Goal: Task Accomplishment & Management: Manage account settings

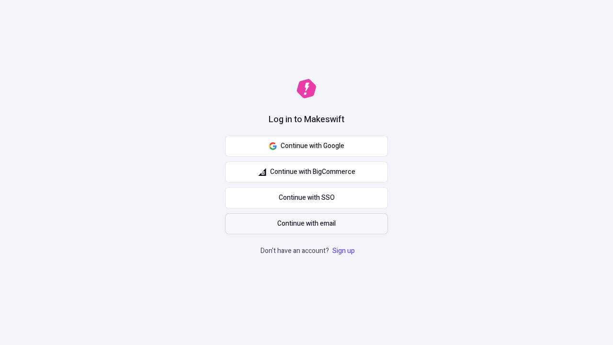
click at [307, 224] on span "Continue with email" at bounding box center [306, 223] width 58 height 11
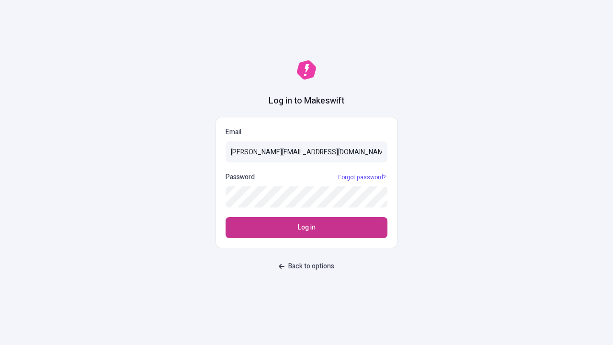
click at [307, 228] on span "Log in" at bounding box center [307, 227] width 18 height 11
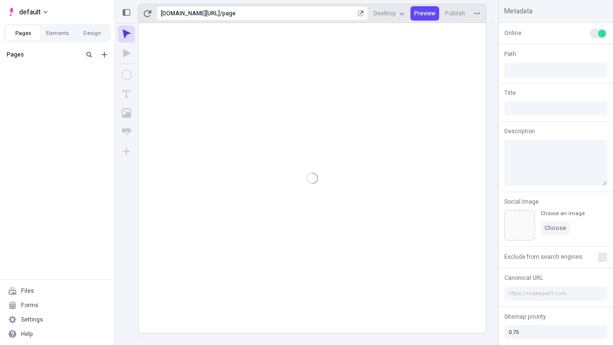
type input "/page"
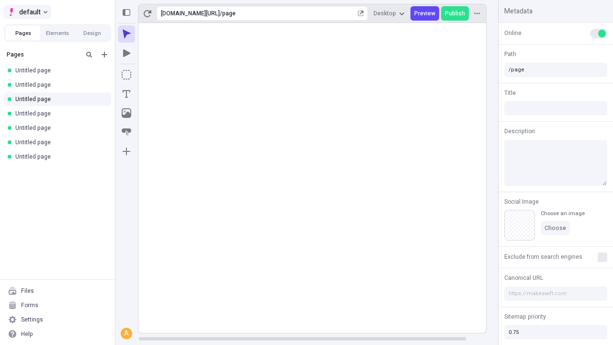
click at [27, 12] on span "default" at bounding box center [30, 11] width 22 height 11
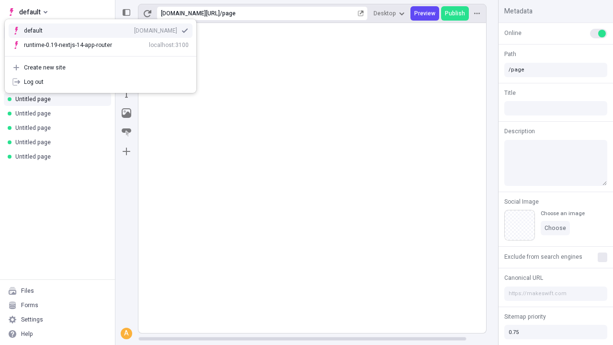
click at [101, 68] on div "Create new site" at bounding box center [106, 68] width 165 height 8
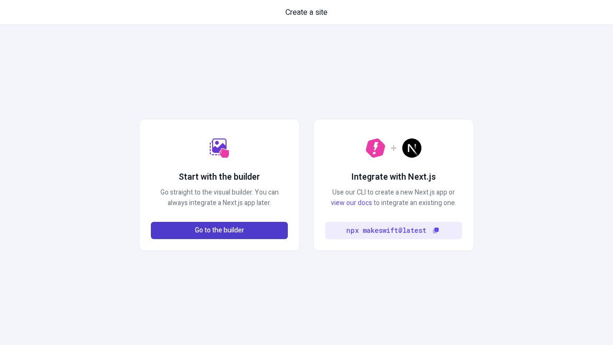
click at [219, 230] on span "Go to the builder" at bounding box center [219, 230] width 49 height 11
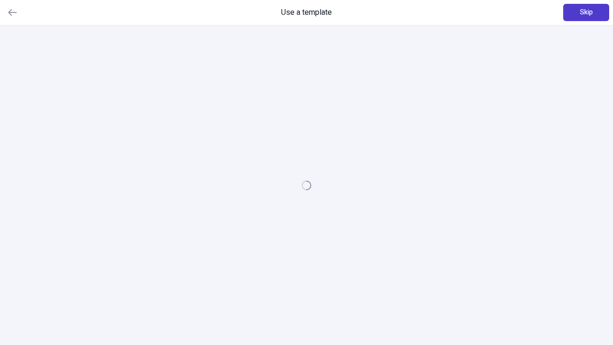
click at [586, 12] on span "Skip" at bounding box center [586, 12] width 13 height 11
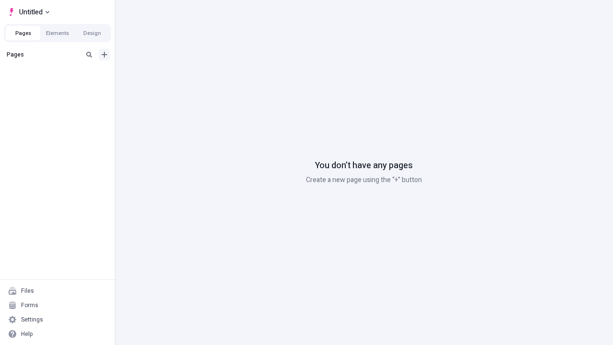
click at [104, 55] on icon "Add new" at bounding box center [105, 55] width 6 height 6
click at [155, 74] on span "Blank page" at bounding box center [160, 74] width 59 height 8
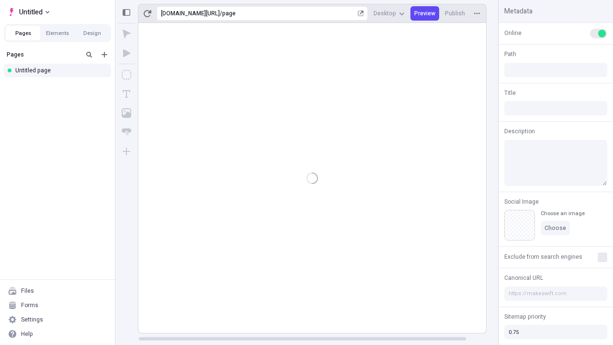
type input "/page"
click at [456, 13] on span "Publish" at bounding box center [455, 14] width 20 height 8
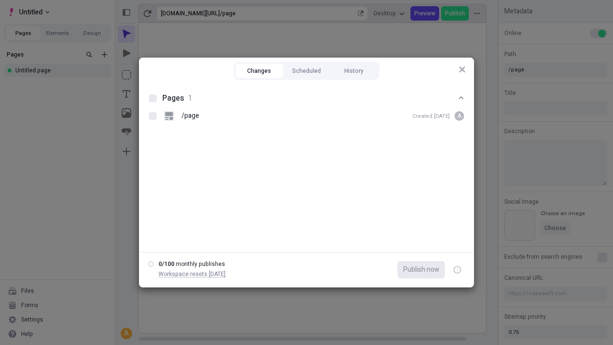
click at [259, 71] on button "Changes" at bounding box center [259, 71] width 47 height 14
click at [153, 98] on div at bounding box center [153, 98] width 8 height 8
checkbox input "true"
click at [457, 270] on icon "button" at bounding box center [458, 269] width 2 height 3
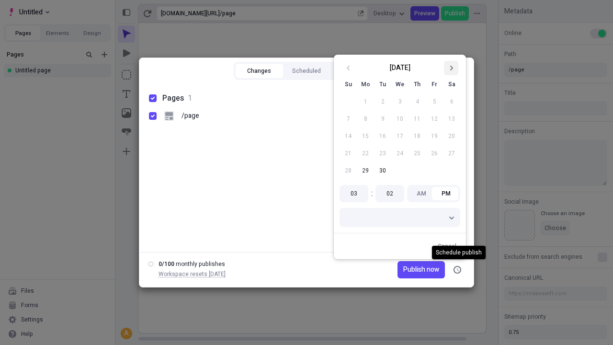
click at [451, 68] on icon "Go to next month" at bounding box center [451, 68] width 6 height 6
click at [400, 102] on button "1" at bounding box center [399, 101] width 17 height 17
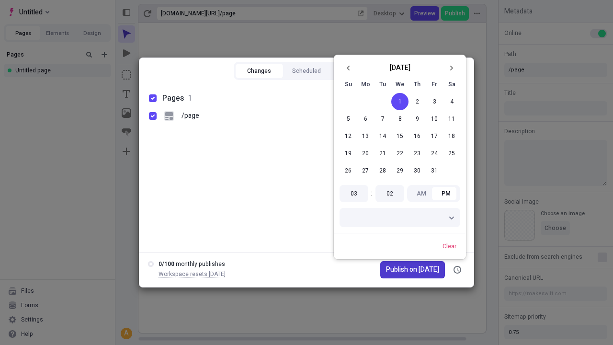
click at [407, 270] on span "Publish on [DATE]" at bounding box center [412, 269] width 53 height 11
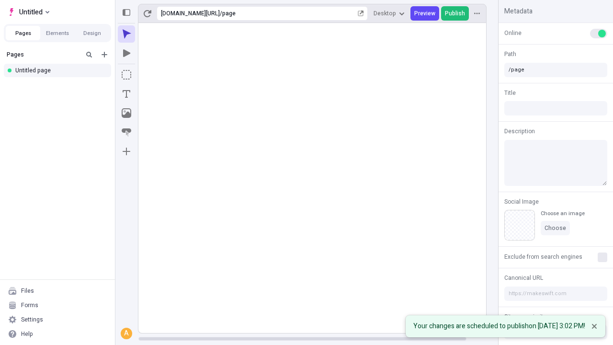
click at [456, 13] on span "Publish" at bounding box center [455, 14] width 20 height 8
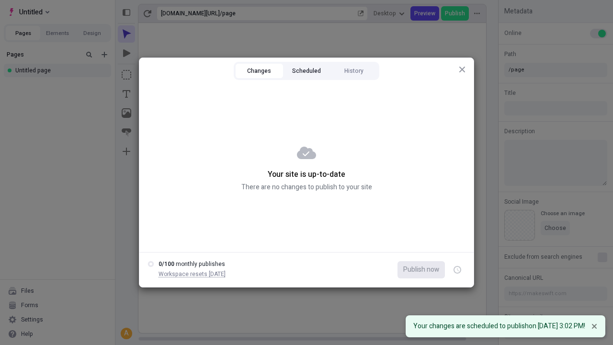
click at [307, 71] on button "Scheduled" at bounding box center [306, 71] width 47 height 14
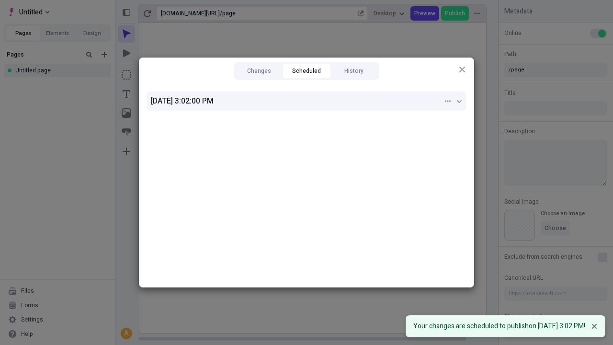
click at [307, 101] on div "[DATE] 3:02:00 PM" at bounding box center [297, 100] width 292 height 11
